Goal: Task Accomplishment & Management: Complete application form

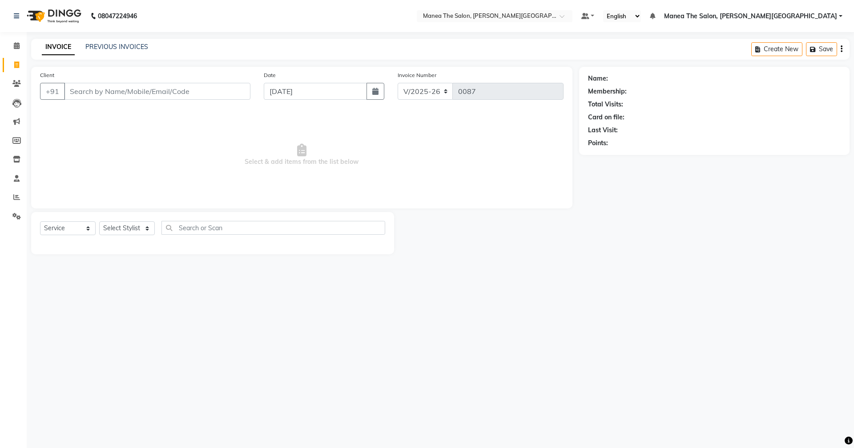
select select "8762"
select select "service"
click at [142, 95] on input "Client" at bounding box center [157, 91] width 186 height 17
click at [97, 93] on input "Client" at bounding box center [157, 91] width 186 height 17
click at [80, 93] on input "Client" at bounding box center [157, 91] width 186 height 17
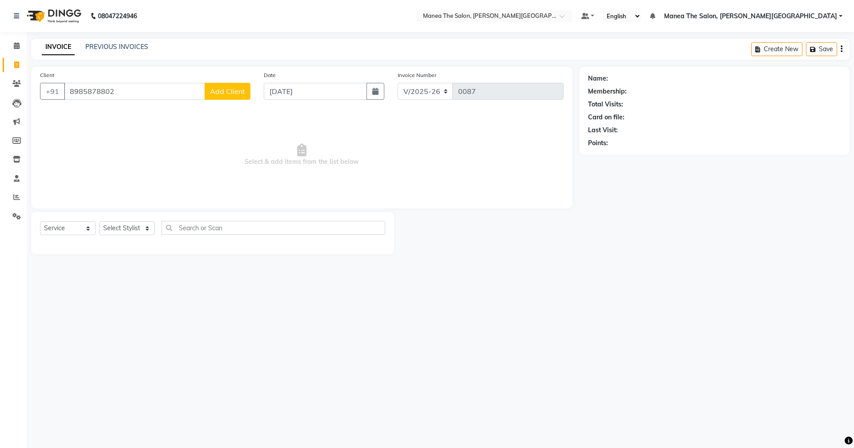
type input "8985878802"
click at [226, 89] on span "Add Client" at bounding box center [227, 91] width 35 height 9
select select "22"
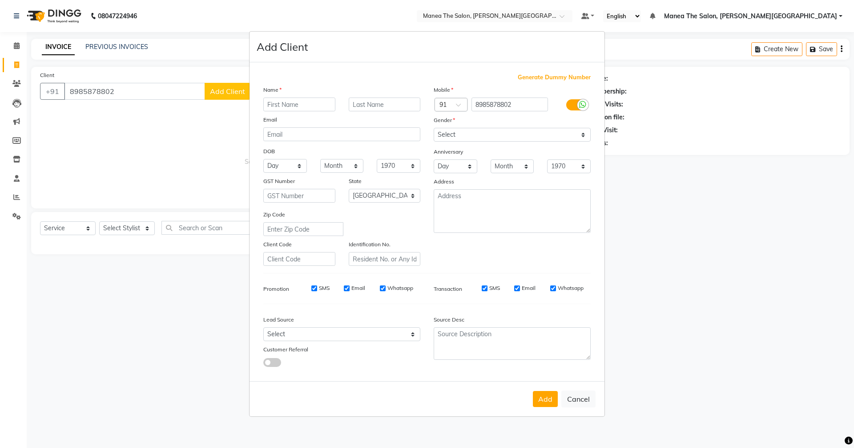
click at [317, 103] on input "text" at bounding box center [299, 104] width 72 height 14
type input "Paremesh"
click at [483, 133] on select "Select [DEMOGRAPHIC_DATA] [DEMOGRAPHIC_DATA] Other Prefer Not To Say" at bounding box center [512, 135] width 157 height 14
select select "[DEMOGRAPHIC_DATA]"
click at [434, 128] on select "Select [DEMOGRAPHIC_DATA] [DEMOGRAPHIC_DATA] Other Prefer Not To Say" at bounding box center [512, 135] width 157 height 14
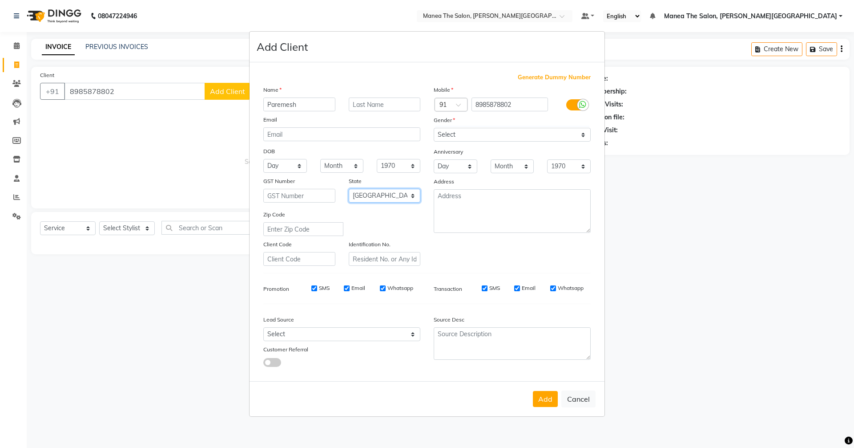
click at [372, 195] on select "Select [GEOGRAPHIC_DATA] [GEOGRAPHIC_DATA] [GEOGRAPHIC_DATA] [GEOGRAPHIC_DATA] …" at bounding box center [385, 196] width 72 height 14
select select "36"
click at [349, 189] on select "Select [GEOGRAPHIC_DATA] [GEOGRAPHIC_DATA] [GEOGRAPHIC_DATA] [GEOGRAPHIC_DATA] …" at bounding box center [385, 196] width 72 height 14
click at [383, 328] on select "Select Walk-in Referral Internet Friend Word of Mouth Advertisement Facebook Ju…" at bounding box center [341, 334] width 157 height 14
select select "56719"
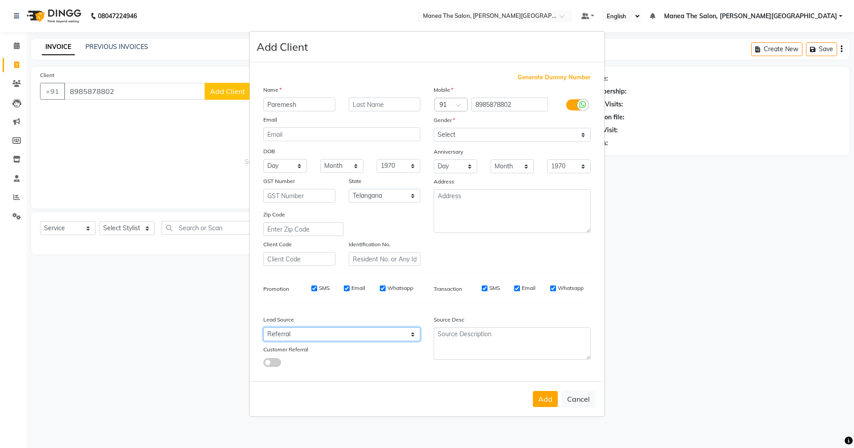
click at [263, 327] on select "Select Walk-in Referral Internet Friend Word of Mouth Advertisement Facebook Ju…" at bounding box center [341, 334] width 157 height 14
click at [543, 399] on button "Add" at bounding box center [545, 399] width 25 height 16
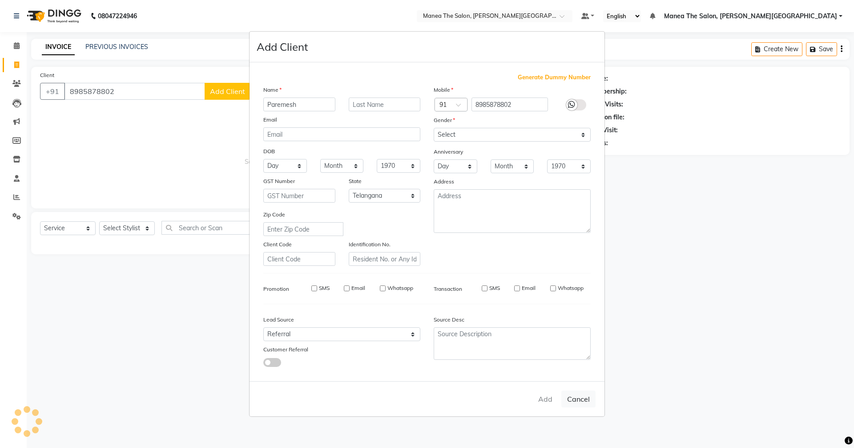
select select
select select "null"
select select
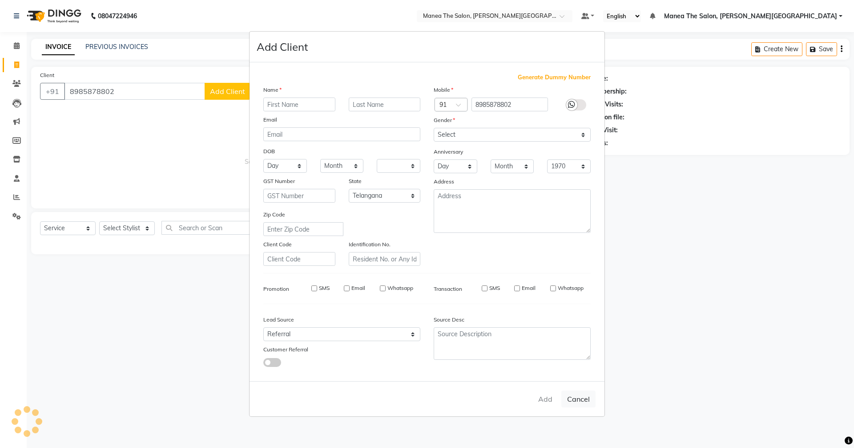
select select
checkbox input "false"
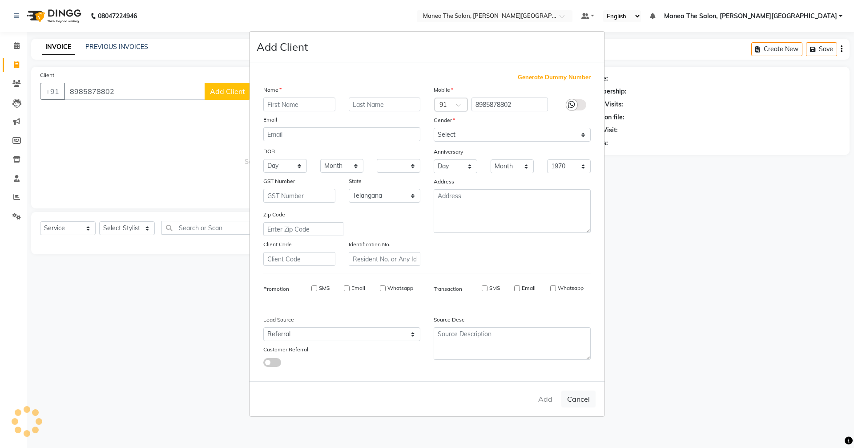
checkbox input "false"
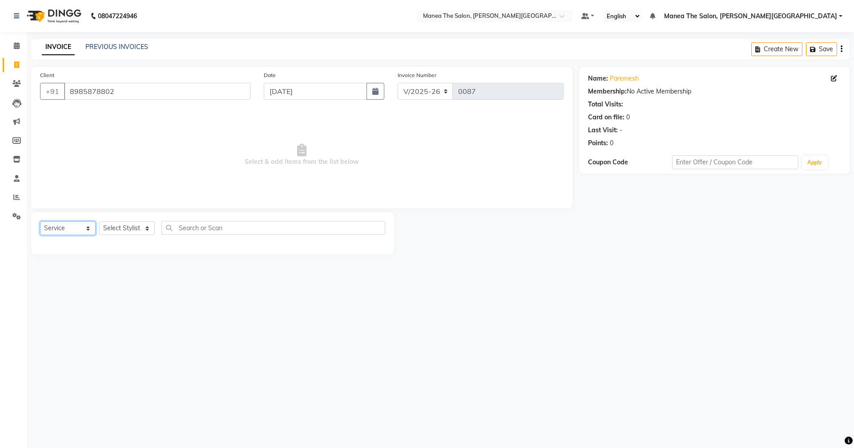
click at [63, 226] on select "Select Service Product Membership Package Voucher Prepaid Gift Card" at bounding box center [68, 228] width 56 height 14
click at [114, 229] on select "Select Stylist [PERSON_NAME] [PERSON_NAME] [PERSON_NAME] [PERSON_NAME] Zubhair" at bounding box center [127, 228] width 56 height 14
select select "89491"
click at [99, 221] on select "Select Stylist [PERSON_NAME] [PERSON_NAME] [PERSON_NAME] [PERSON_NAME] Zubhair" at bounding box center [127, 228] width 56 height 14
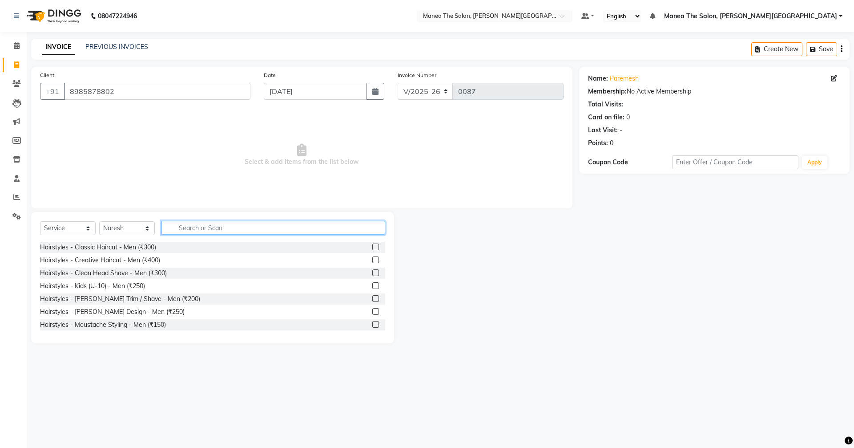
click at [187, 225] on input "text" at bounding box center [274, 228] width 224 height 14
click at [372, 261] on label at bounding box center [375, 259] width 7 height 7
click at [372, 261] on input "checkbox" at bounding box center [375, 260] width 6 height 6
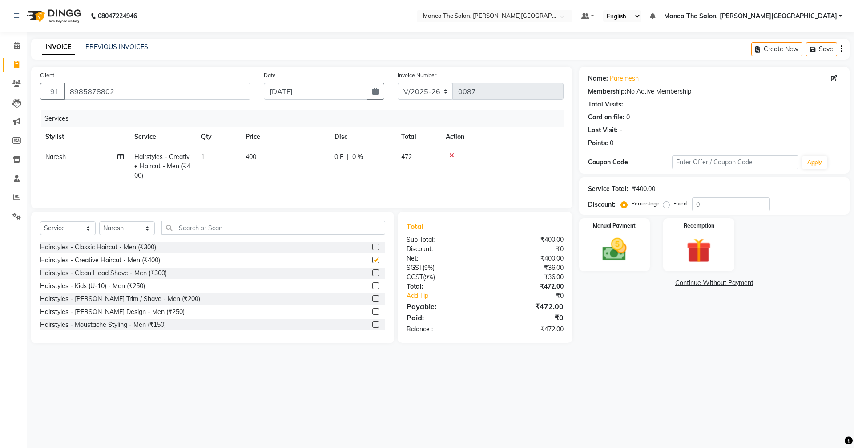
checkbox input "false"
click at [322, 226] on input "text" at bounding box center [274, 228] width 224 height 14
click at [372, 311] on label at bounding box center [375, 311] width 7 height 7
click at [372, 311] on input "checkbox" at bounding box center [375, 312] width 6 height 6
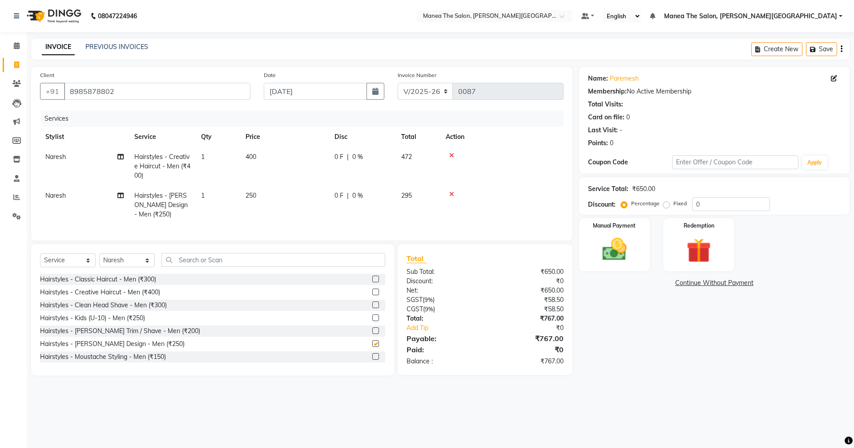
checkbox input "false"
click at [182, 266] on input "text" at bounding box center [274, 260] width 224 height 14
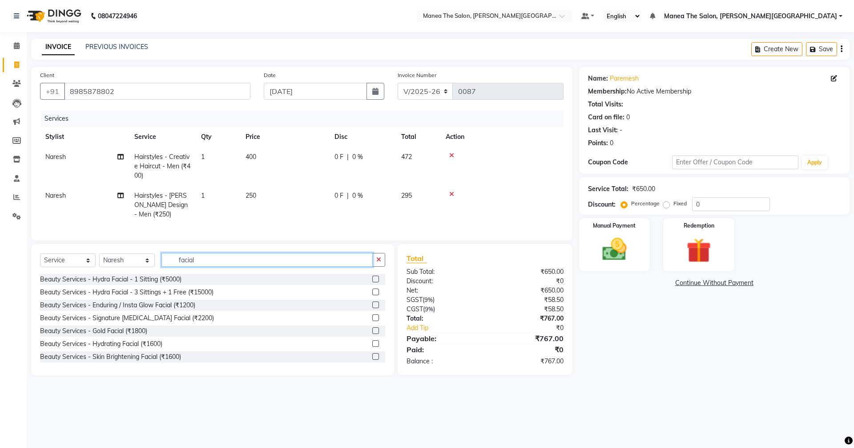
type input "facial"
click at [372, 334] on label at bounding box center [375, 330] width 7 height 7
click at [372, 334] on input "checkbox" at bounding box center [375, 331] width 6 height 6
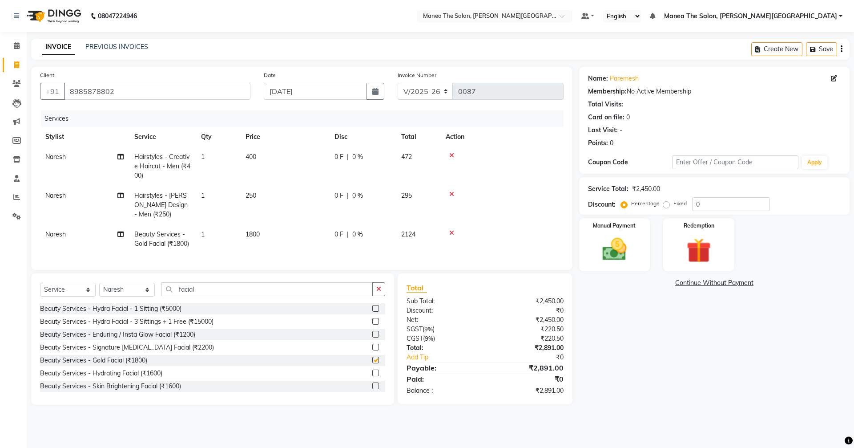
checkbox input "false"
click at [720, 205] on input "0" at bounding box center [731, 204] width 78 height 14
type input "40"
click at [608, 238] on img at bounding box center [614, 248] width 41 height 29
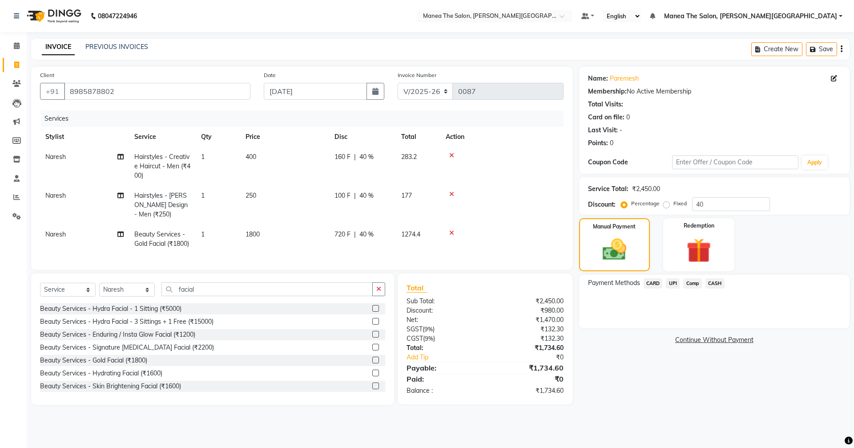
click at [676, 280] on span "UPI" at bounding box center [673, 283] width 14 height 10
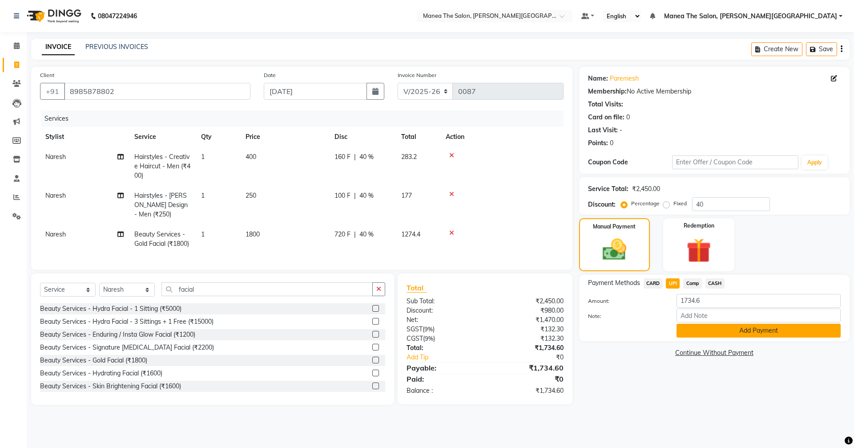
click at [735, 331] on button "Add Payment" at bounding box center [759, 330] width 164 height 14
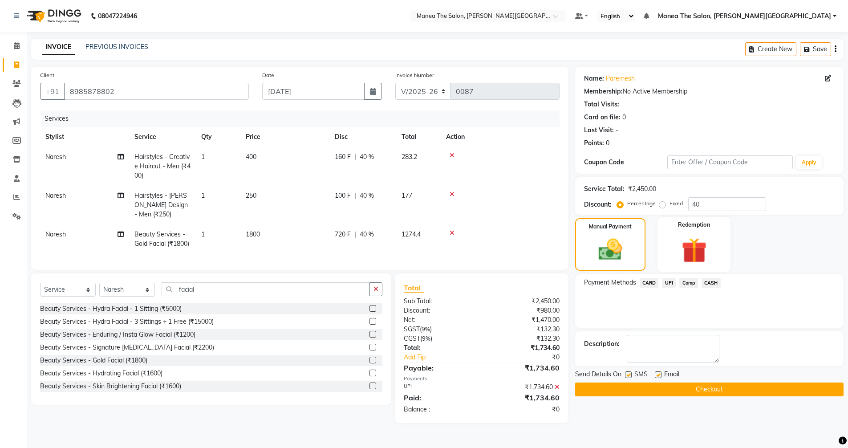
scroll to position [4, 0]
click at [654, 382] on button "Checkout" at bounding box center [709, 389] width 268 height 14
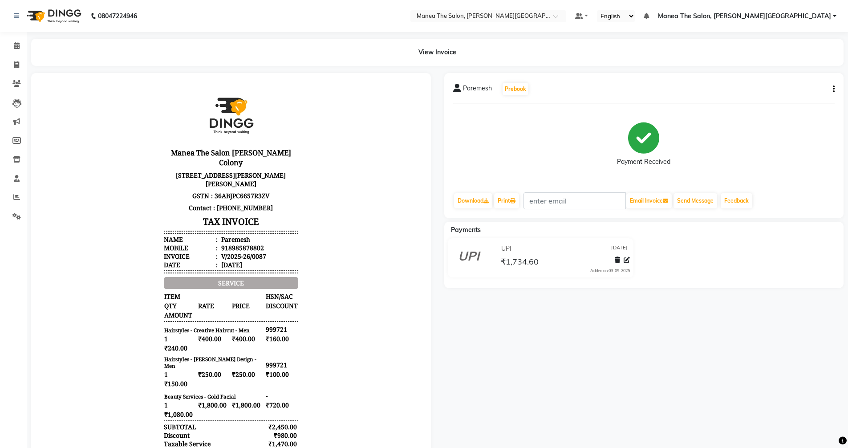
select select "service"
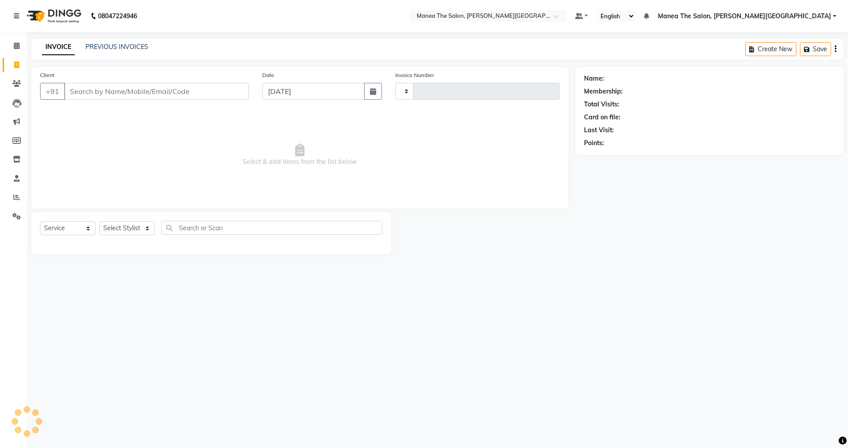
type input "0088"
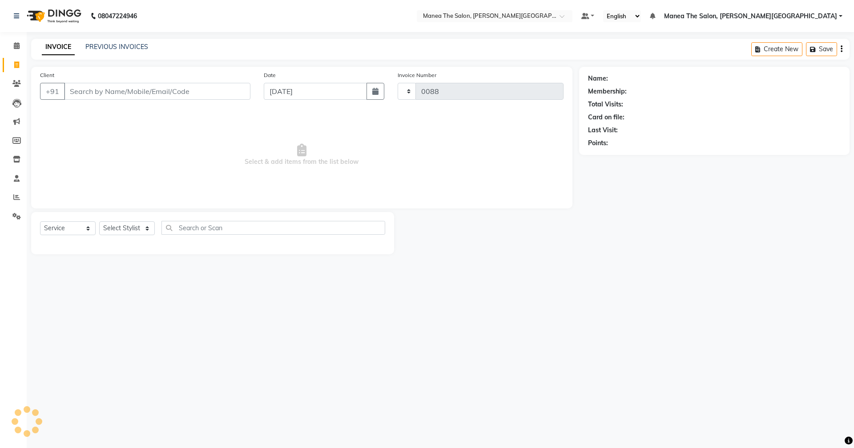
select select "8762"
click at [100, 43] on link "PREVIOUS INVOICES" at bounding box center [116, 47] width 63 height 8
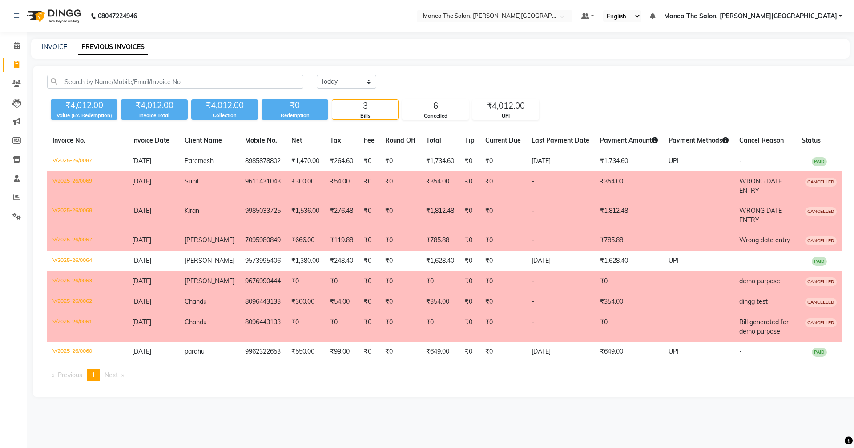
select select "service"
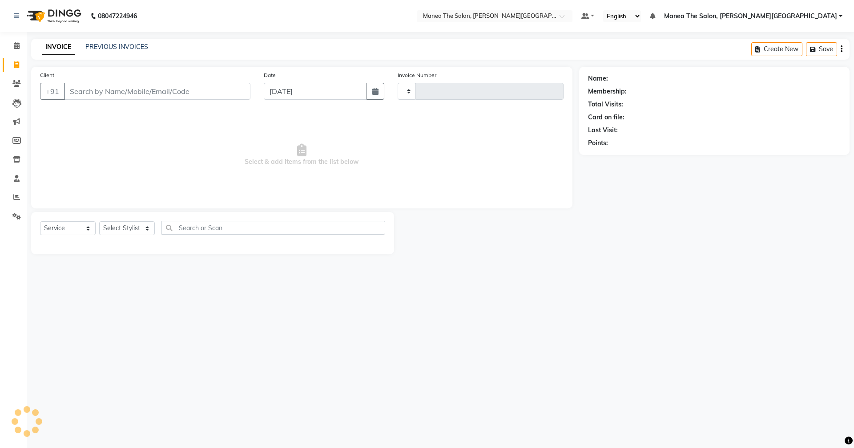
type input "0088"
select select "8762"
click at [113, 45] on link "PREVIOUS INVOICES" at bounding box center [116, 47] width 63 height 8
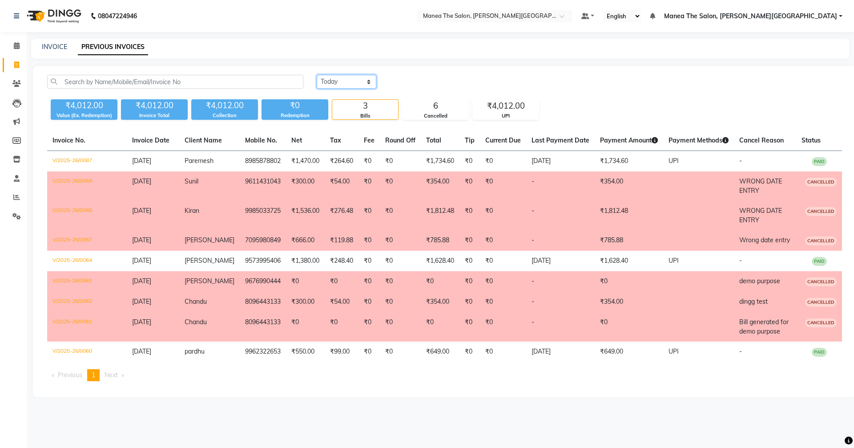
click at [335, 86] on select "[DATE] [DATE] Custom Range" at bounding box center [347, 82] width 60 height 14
select select "range"
click at [317, 75] on select "[DATE] [DATE] Custom Range" at bounding box center [347, 82] width 60 height 14
click at [426, 85] on input "[DATE]" at bounding box center [419, 82] width 62 height 12
select select "9"
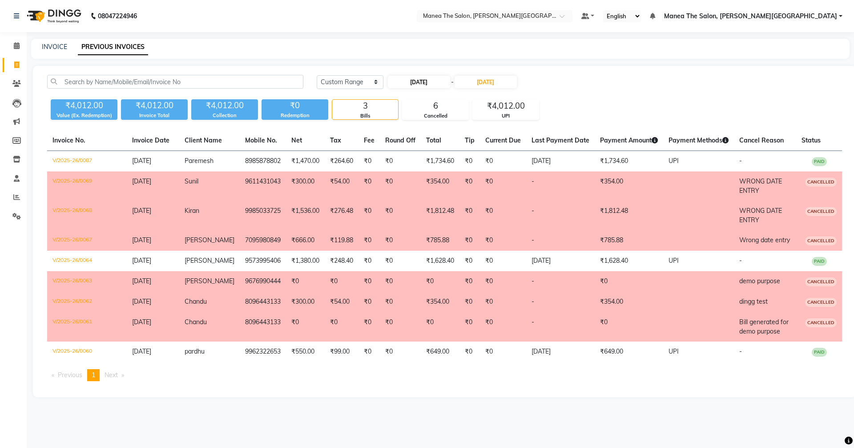
select select "2025"
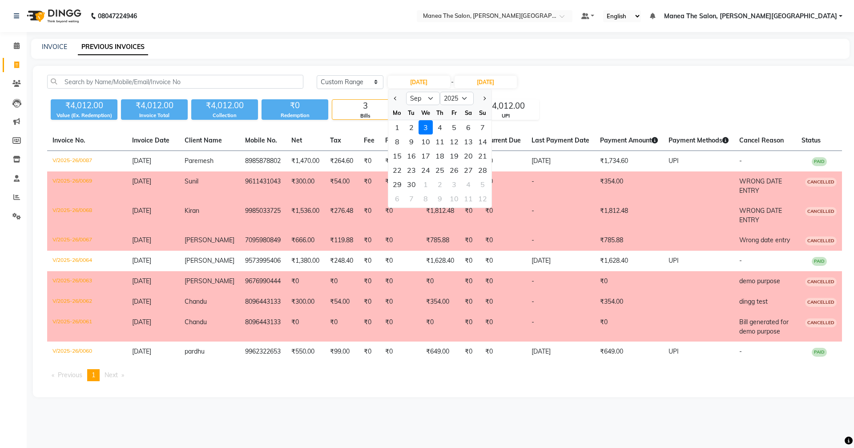
drag, startPoint x: 420, startPoint y: 89, endPoint x: 419, endPoint y: 98, distance: 9.4
click at [420, 89] on div "[DATE] Jan Feb Mar Apr May Jun [DATE] Aug Sep Oct Nov [DATE] 2016 2017 2018 201…" at bounding box center [452, 82] width 131 height 14
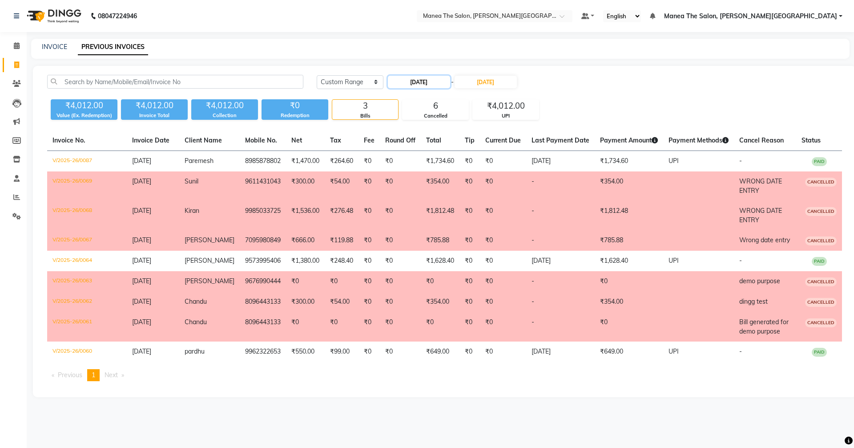
click at [421, 79] on input "[DATE]" at bounding box center [419, 82] width 62 height 12
select select "9"
select select "2025"
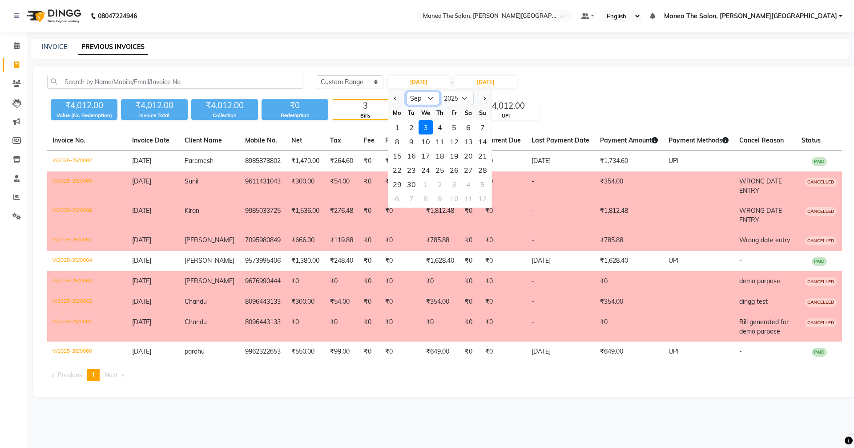
click at [426, 94] on select "Jan Feb Mar Apr May Jun [DATE] Aug Sep Oct Nov Dec" at bounding box center [423, 98] width 34 height 13
select select "8"
click at [406, 92] on select "Jan Feb Mar Apr May Jun [DATE] Aug Sep Oct Nov Dec" at bounding box center [423, 98] width 34 height 13
click at [425, 170] on div "20" at bounding box center [426, 170] width 14 height 14
type input "20-08-2025"
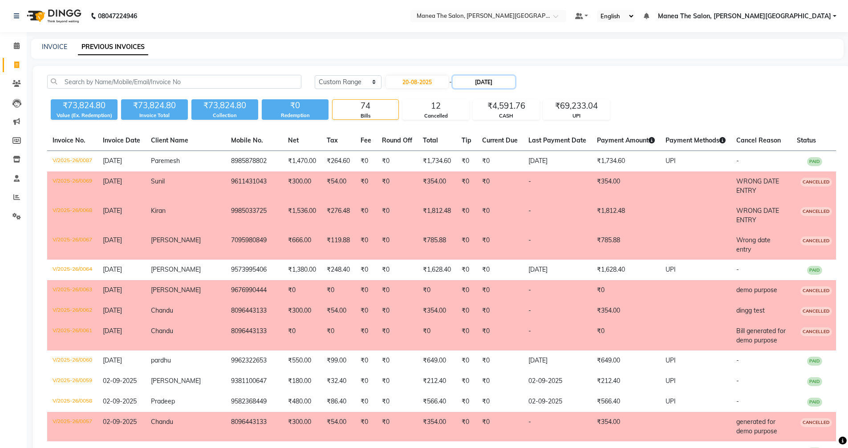
click at [489, 84] on input "[DATE]" at bounding box center [484, 82] width 62 height 12
select select "9"
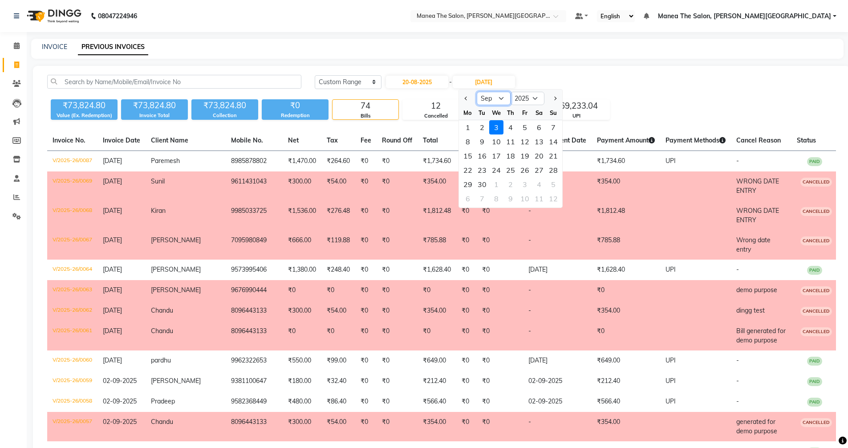
click at [496, 98] on select "Aug Sep Oct Nov Dec" at bounding box center [494, 98] width 34 height 13
click at [47, 45] on link "INVOICE" at bounding box center [54, 47] width 25 height 8
select select "8762"
select select "service"
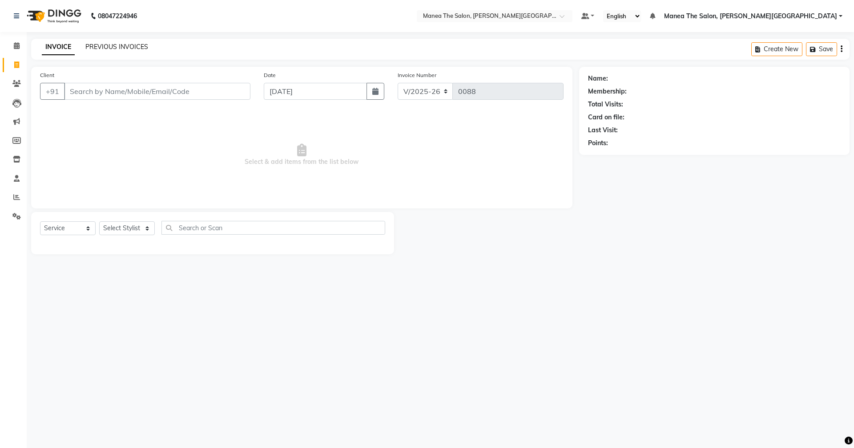
click at [115, 44] on link "PREVIOUS INVOICES" at bounding box center [116, 47] width 63 height 8
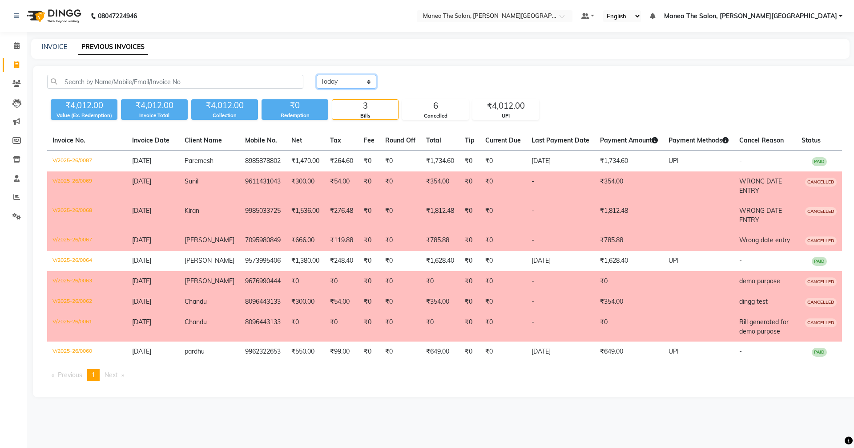
click at [327, 85] on select "[DATE] [DATE] Custom Range" at bounding box center [347, 82] width 60 height 14
select select "[DATE]"
click at [317, 75] on select "[DATE] [DATE] Custom Range" at bounding box center [347, 82] width 60 height 14
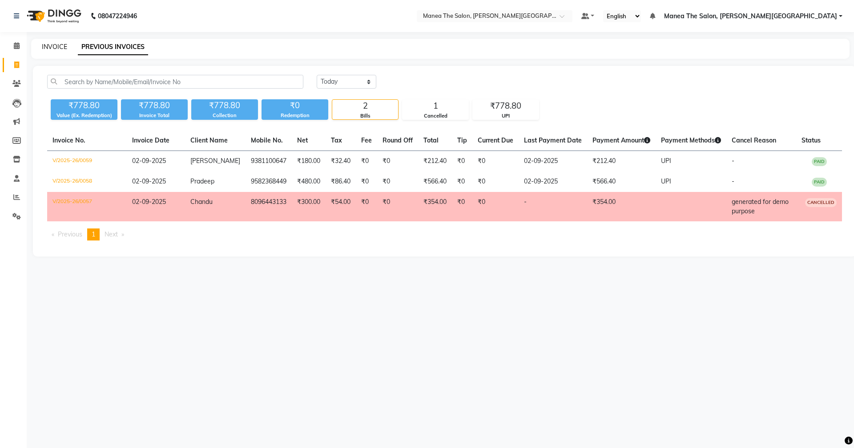
click at [48, 46] on link "INVOICE" at bounding box center [54, 47] width 25 height 8
select select "service"
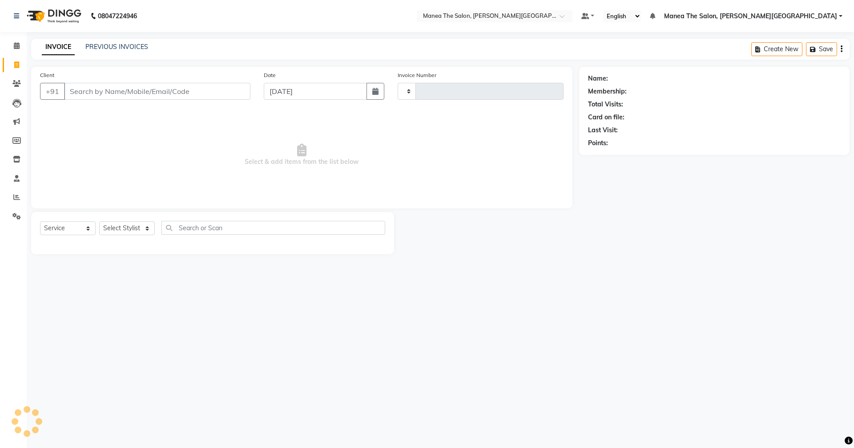
type input "0088"
select select "8762"
click at [107, 90] on input "Client" at bounding box center [157, 91] width 186 height 17
click at [170, 91] on input "Client" at bounding box center [157, 91] width 186 height 17
type input "7008526215"
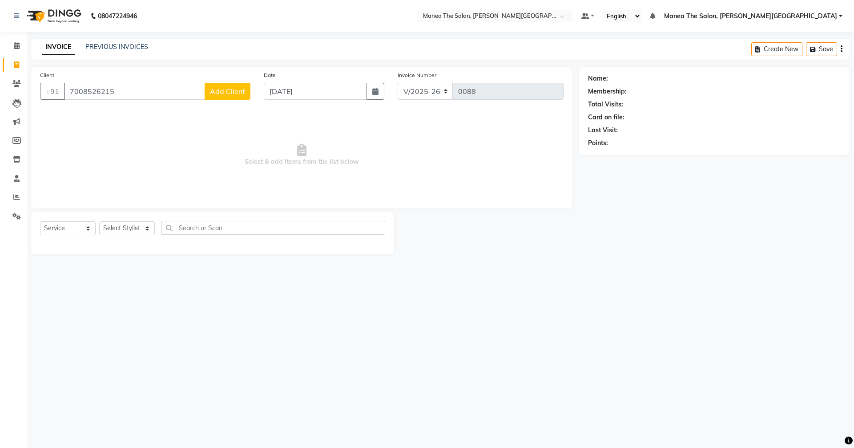
click at [238, 84] on button "Add Client" at bounding box center [228, 91] width 46 height 17
select select "22"
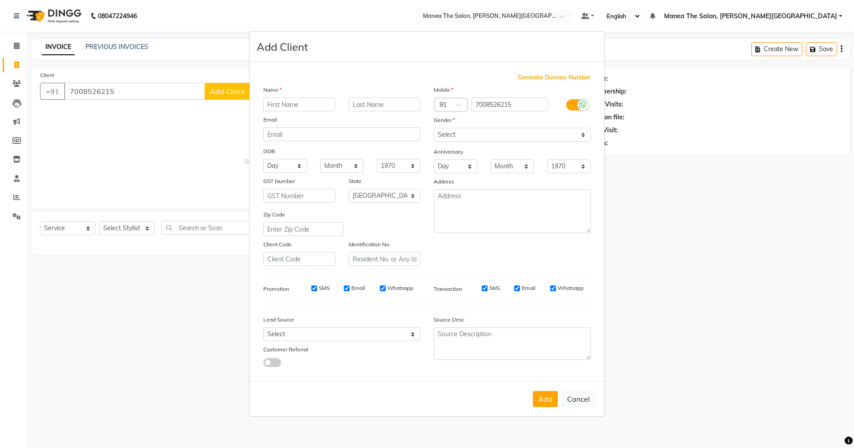
click at [279, 108] on input "text" at bounding box center [299, 104] width 72 height 14
type input "[PERSON_NAME]"
click at [457, 137] on select "Select [DEMOGRAPHIC_DATA] [DEMOGRAPHIC_DATA] Other Prefer Not To Say" at bounding box center [512, 135] width 157 height 14
select select "[DEMOGRAPHIC_DATA]"
click at [434, 128] on select "Select [DEMOGRAPHIC_DATA] [DEMOGRAPHIC_DATA] Other Prefer Not To Say" at bounding box center [512, 135] width 157 height 14
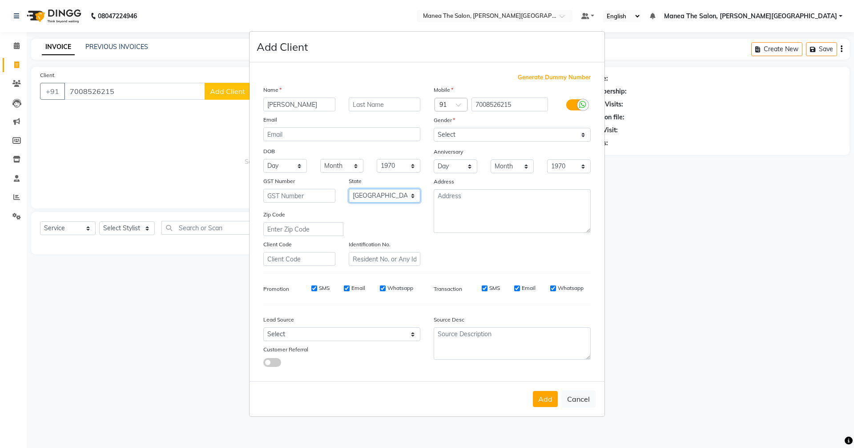
click at [386, 194] on select "Select [GEOGRAPHIC_DATA] [GEOGRAPHIC_DATA] [GEOGRAPHIC_DATA] [GEOGRAPHIC_DATA] …" at bounding box center [385, 196] width 72 height 14
select select "36"
click at [349, 189] on select "Select [GEOGRAPHIC_DATA] [GEOGRAPHIC_DATA] [GEOGRAPHIC_DATA] [GEOGRAPHIC_DATA] …" at bounding box center [385, 196] width 72 height 14
click at [289, 333] on select "Select Walk-in Referral Internet Friend Word of Mouth Advertisement Facebook Ju…" at bounding box center [341, 334] width 157 height 14
select select "56719"
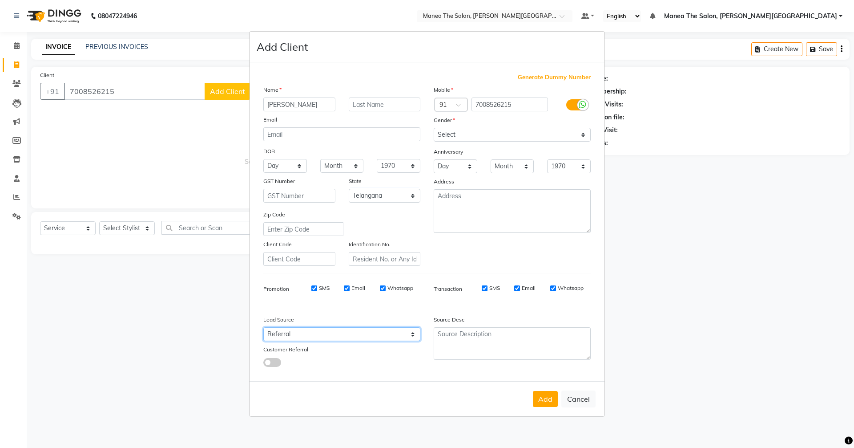
click at [263, 327] on select "Select Walk-in Referral Internet Friend Word of Mouth Advertisement Facebook Ju…" at bounding box center [341, 334] width 157 height 14
click at [541, 403] on button "Add" at bounding box center [545, 399] width 25 height 16
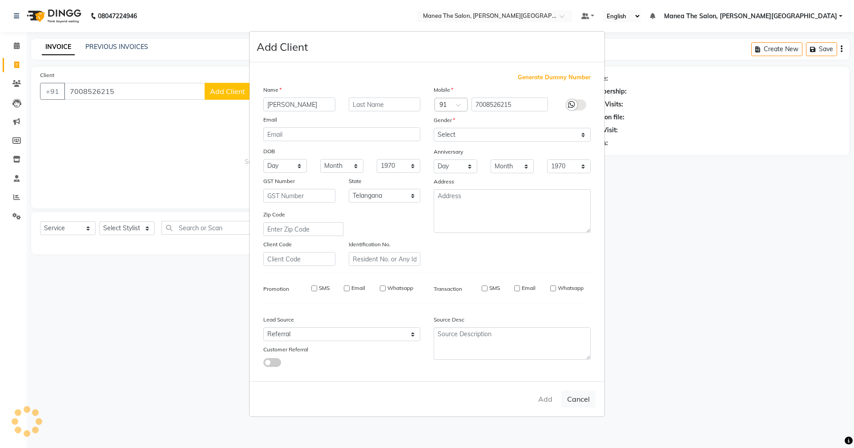
select select
select select "null"
select select
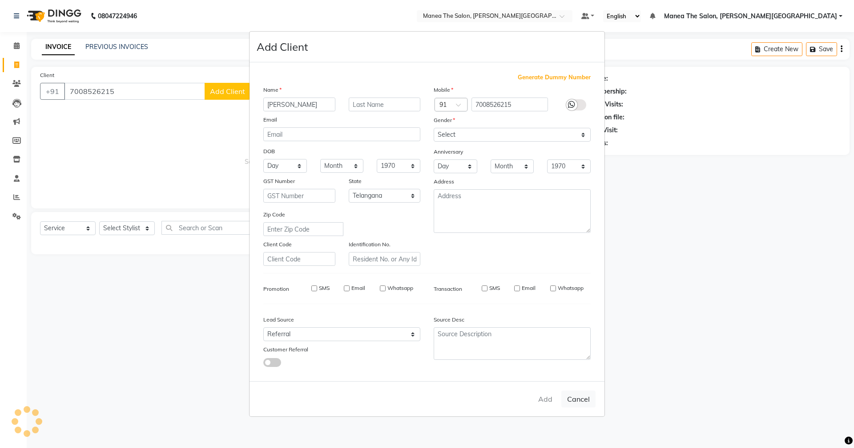
select select
checkbox input "false"
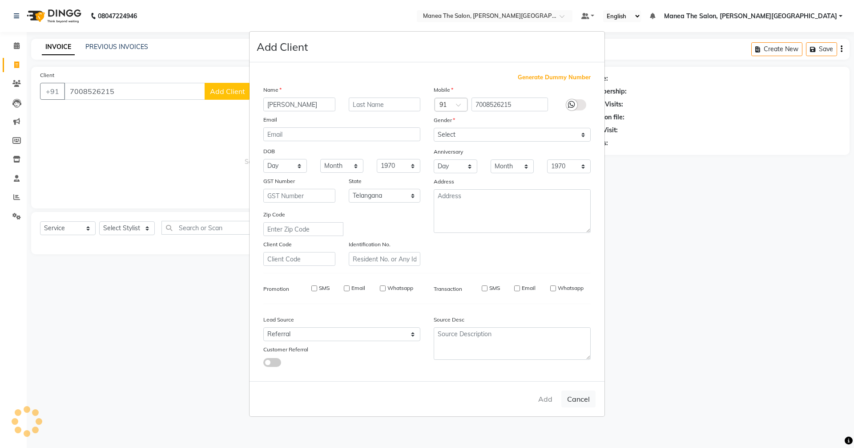
checkbox input "false"
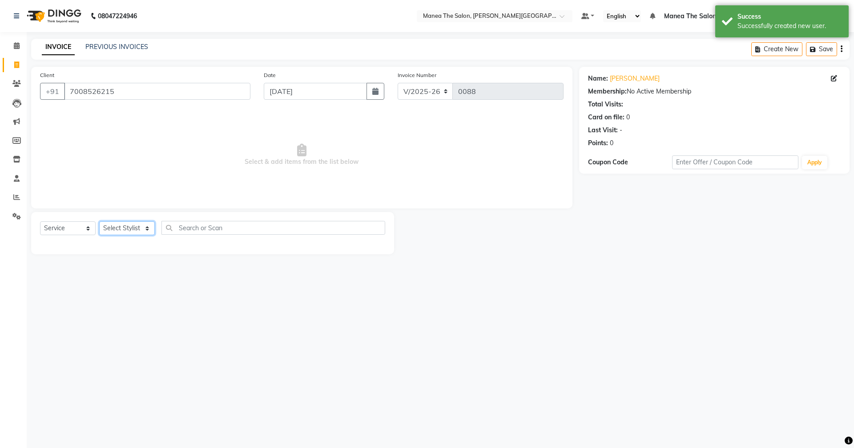
click at [132, 230] on select "Select Stylist [PERSON_NAME] [PERSON_NAME] [PERSON_NAME] [PERSON_NAME] Zubhair" at bounding box center [127, 228] width 56 height 14
select select "89491"
click at [99, 221] on select "Select Stylist [PERSON_NAME] [PERSON_NAME] [PERSON_NAME] [PERSON_NAME] Zubhair" at bounding box center [127, 228] width 56 height 14
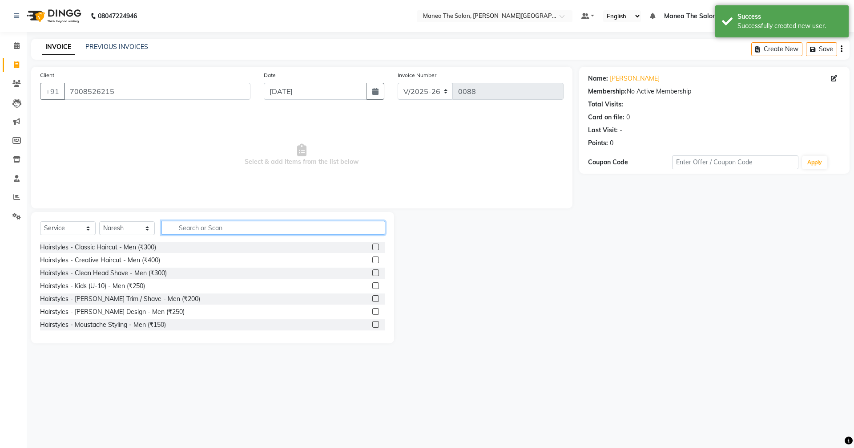
click at [179, 230] on input "text" at bounding box center [274, 228] width 224 height 14
click at [372, 259] on label at bounding box center [375, 259] width 7 height 7
click at [372, 259] on input "checkbox" at bounding box center [375, 260] width 6 height 6
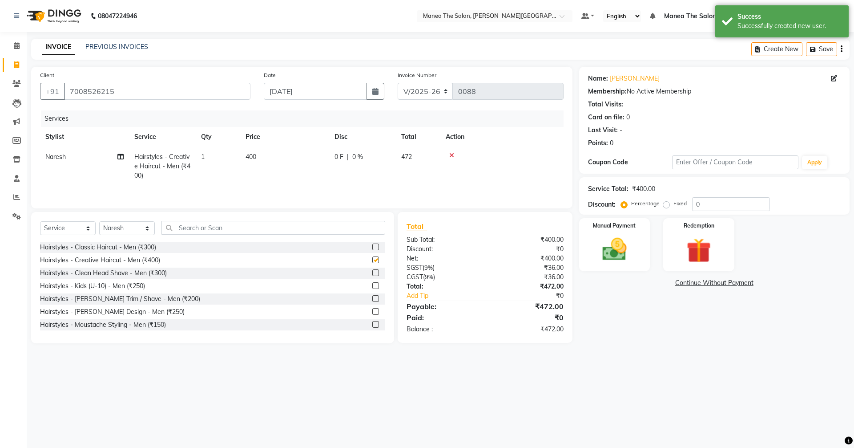
checkbox input "false"
click at [270, 230] on input "text" at bounding box center [274, 228] width 224 height 14
click at [372, 309] on label at bounding box center [375, 311] width 7 height 7
click at [372, 309] on input "checkbox" at bounding box center [375, 312] width 6 height 6
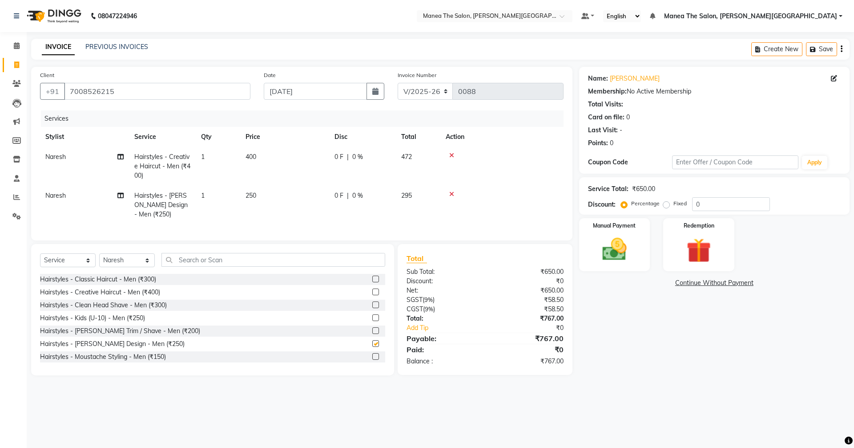
checkbox input "false"
click at [195, 267] on input "text" at bounding box center [274, 260] width 224 height 14
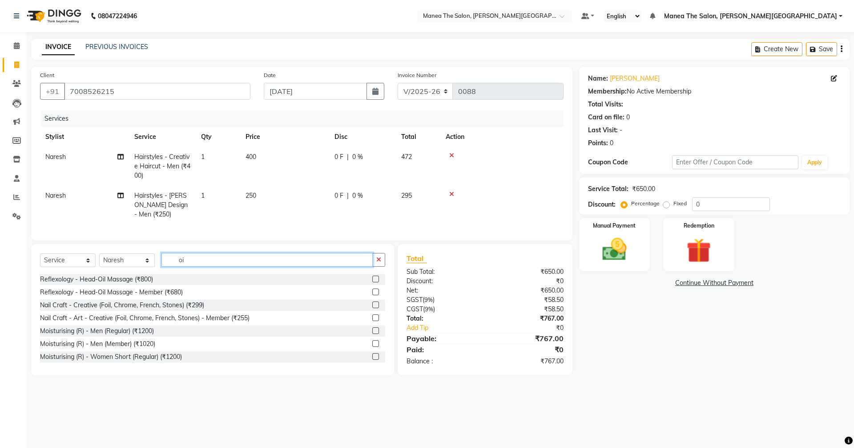
type input "oi"
click at [372, 282] on label at bounding box center [375, 278] width 7 height 7
click at [372, 282] on input "checkbox" at bounding box center [375, 279] width 6 height 6
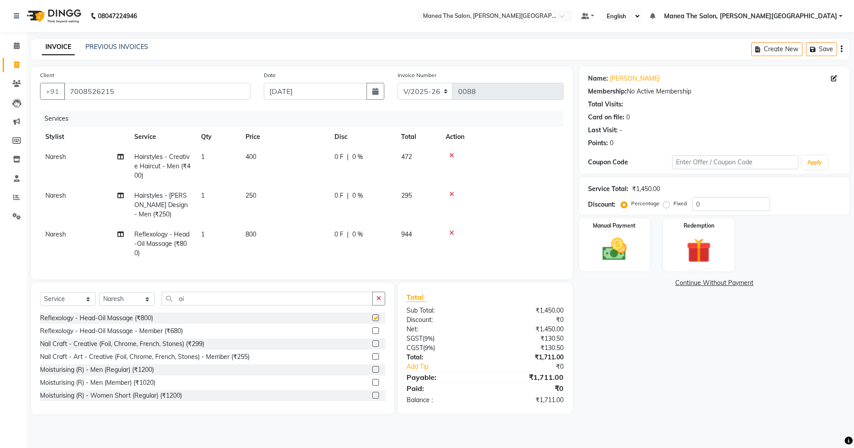
checkbox input "false"
click at [715, 206] on input "0" at bounding box center [731, 204] width 78 height 14
type input "40"
click at [628, 239] on img at bounding box center [614, 248] width 41 height 29
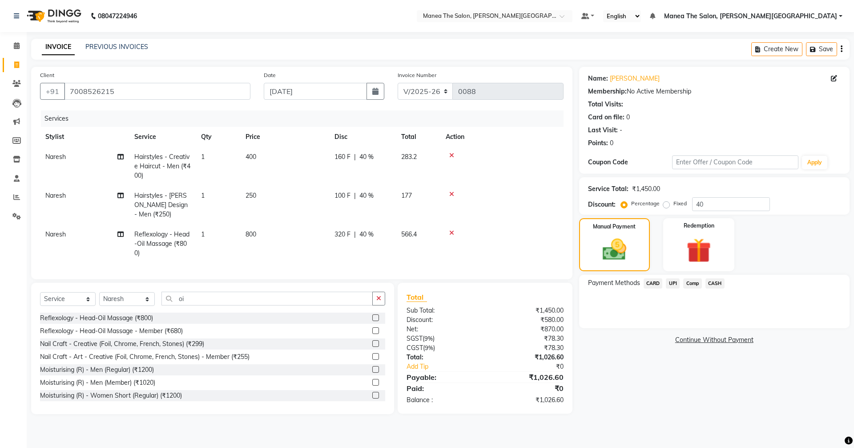
click at [673, 283] on span "UPI" at bounding box center [673, 283] width 14 height 10
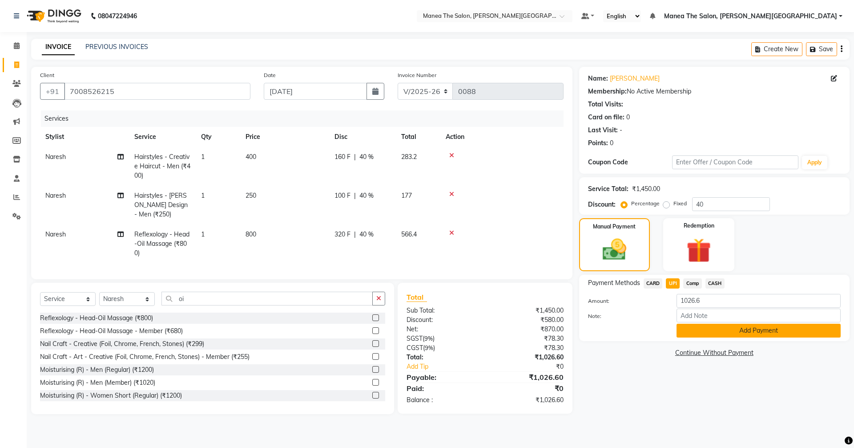
click at [748, 332] on button "Add Payment" at bounding box center [759, 330] width 164 height 14
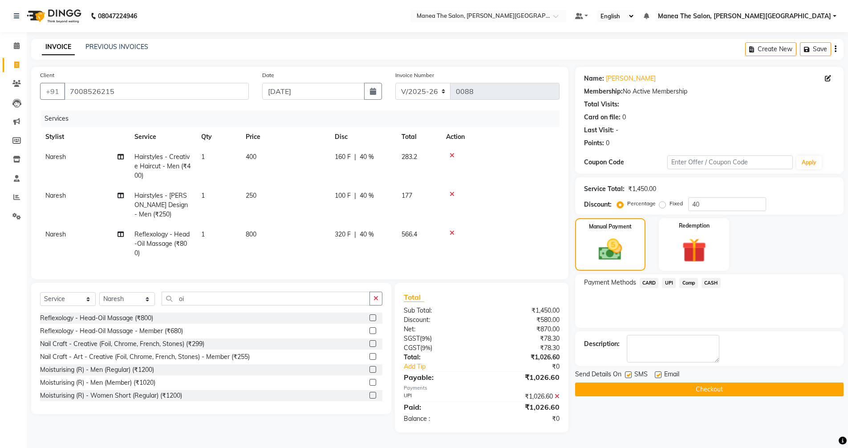
click at [655, 384] on button "Checkout" at bounding box center [709, 389] width 268 height 14
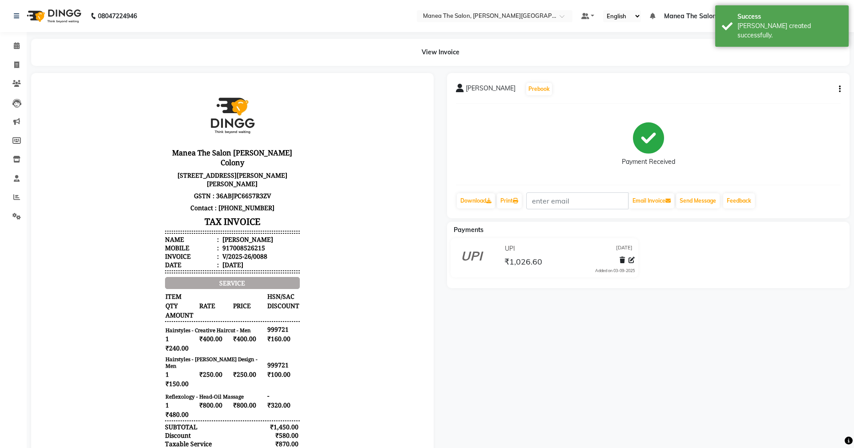
select select "8762"
select select "service"
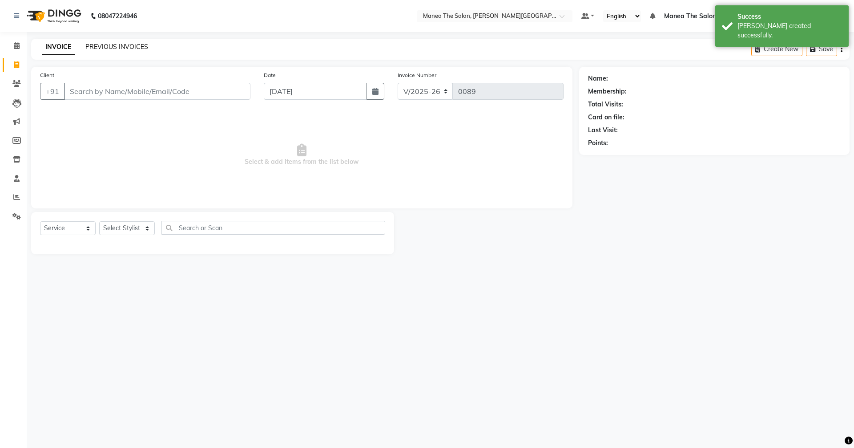
click at [119, 47] on link "PREVIOUS INVOICES" at bounding box center [116, 47] width 63 height 8
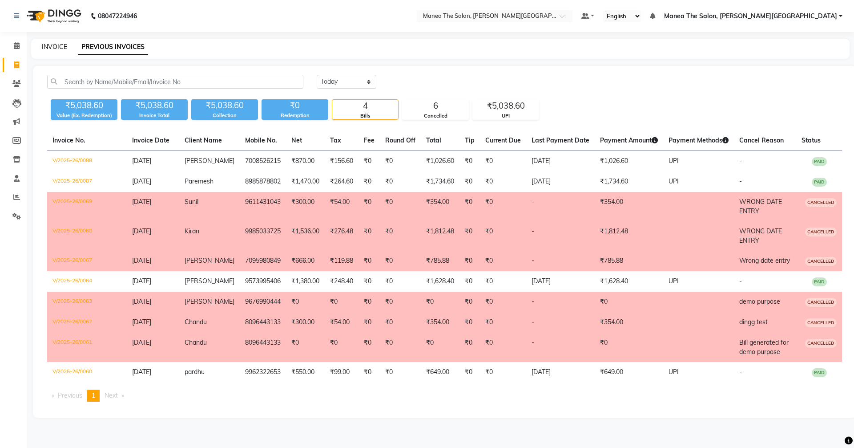
click at [48, 47] on link "INVOICE" at bounding box center [54, 47] width 25 height 8
select select "8762"
select select "service"
